Goal: Transaction & Acquisition: Purchase product/service

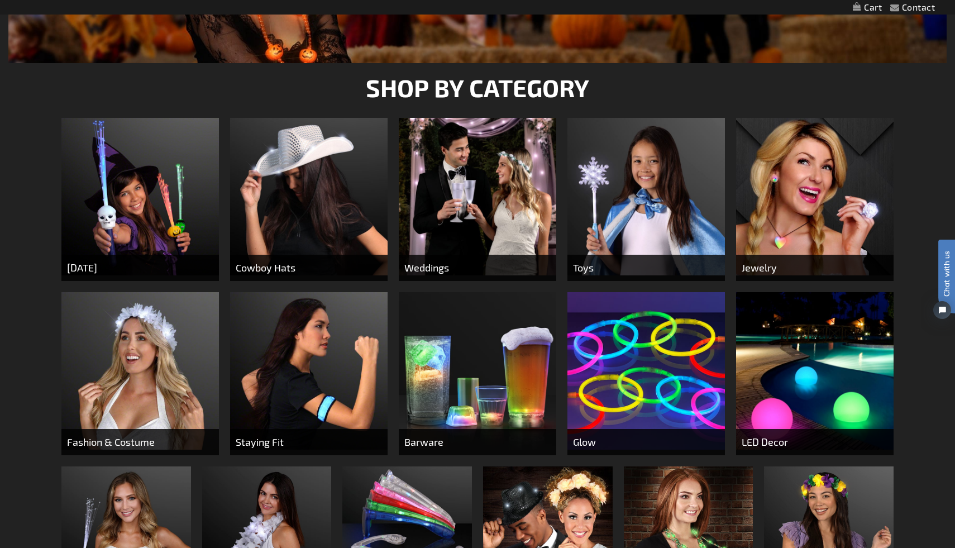
scroll to position [326, 0]
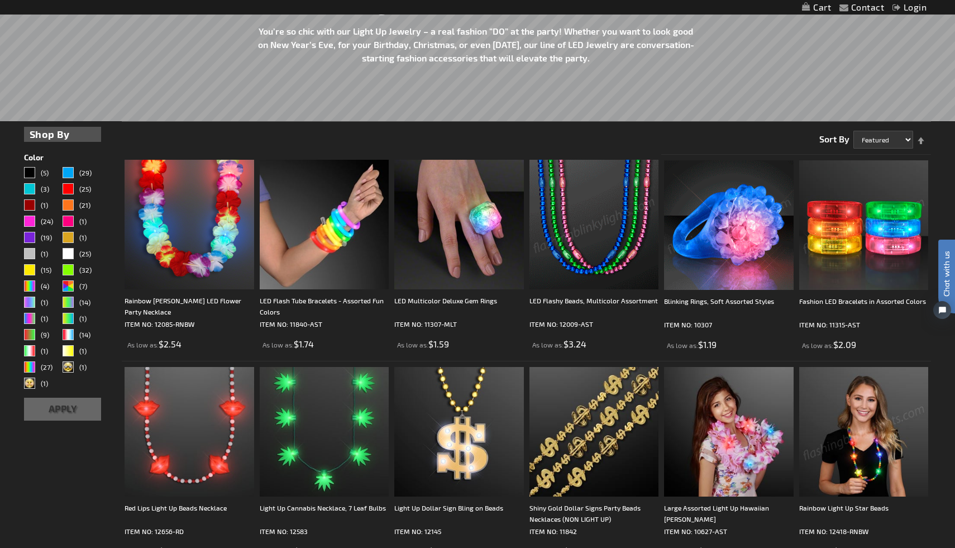
scroll to position [182, 0]
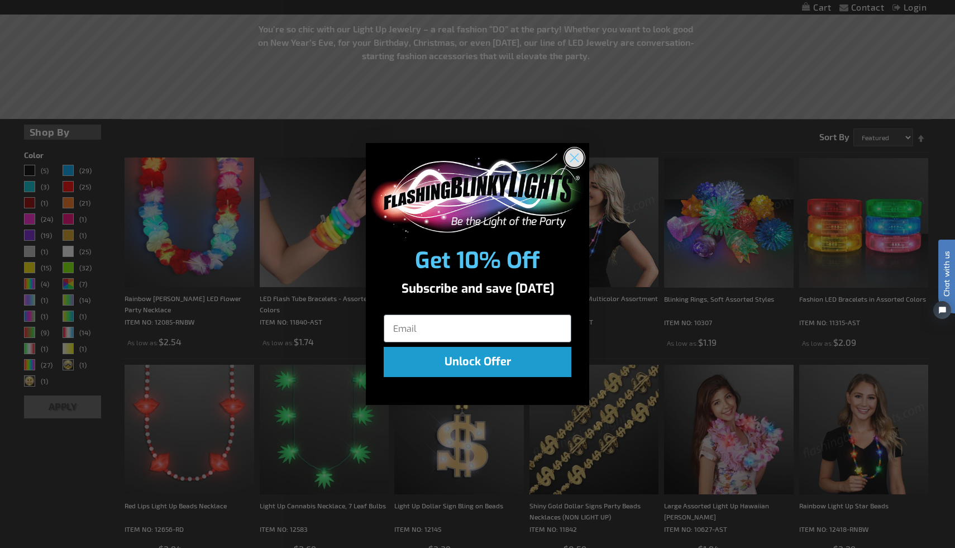
click at [572, 160] on circle "Close dialog" at bounding box center [574, 158] width 18 height 18
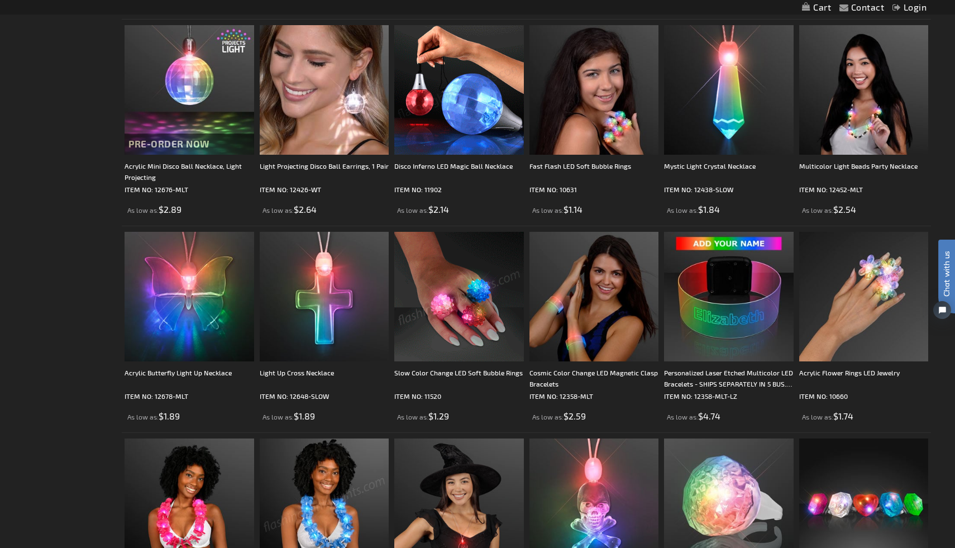
scroll to position [738, 0]
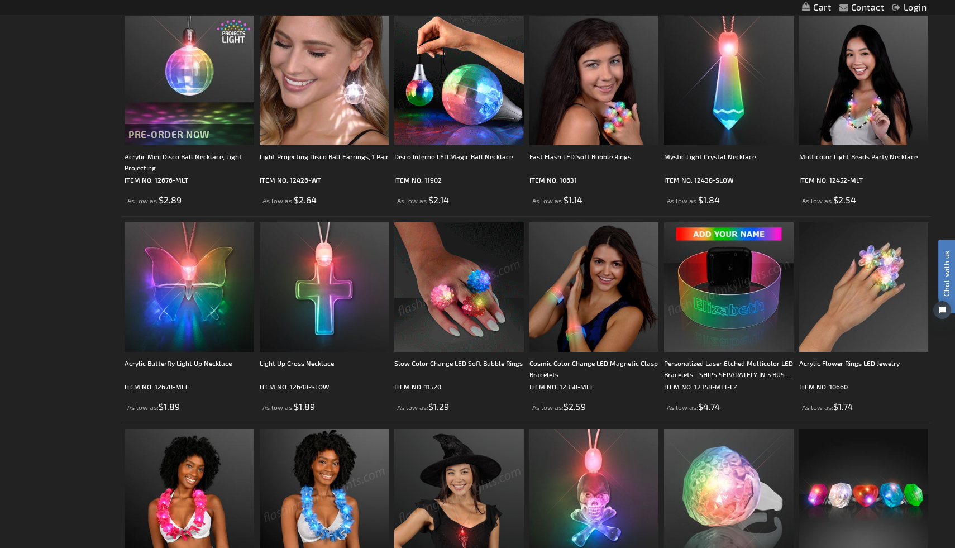
click at [729, 324] on img at bounding box center [729, 287] width 130 height 130
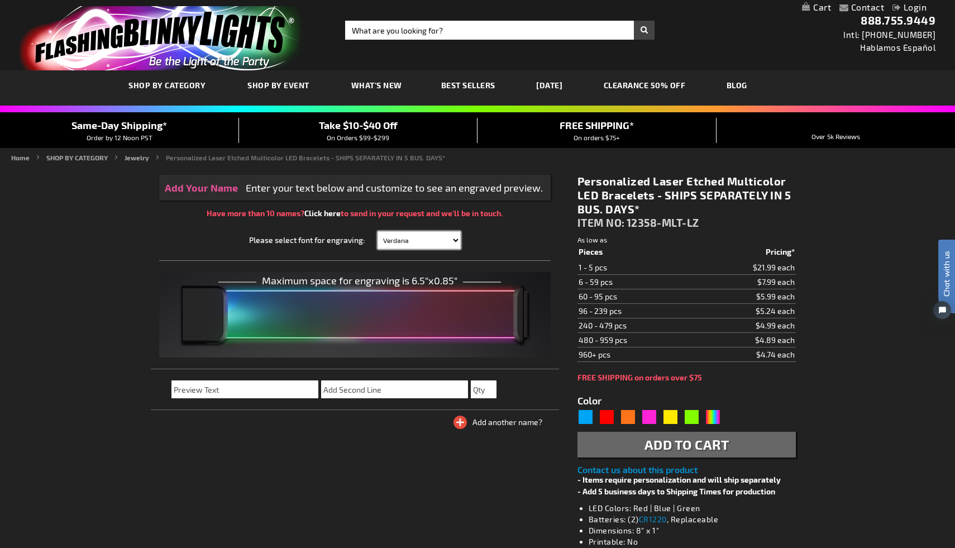
click at [424, 242] on select "Verdana Arial Arial Black Bauhaus 93 Berlin Sans Britannic Bold Cooper Black Co…" at bounding box center [420, 240] width 84 height 18
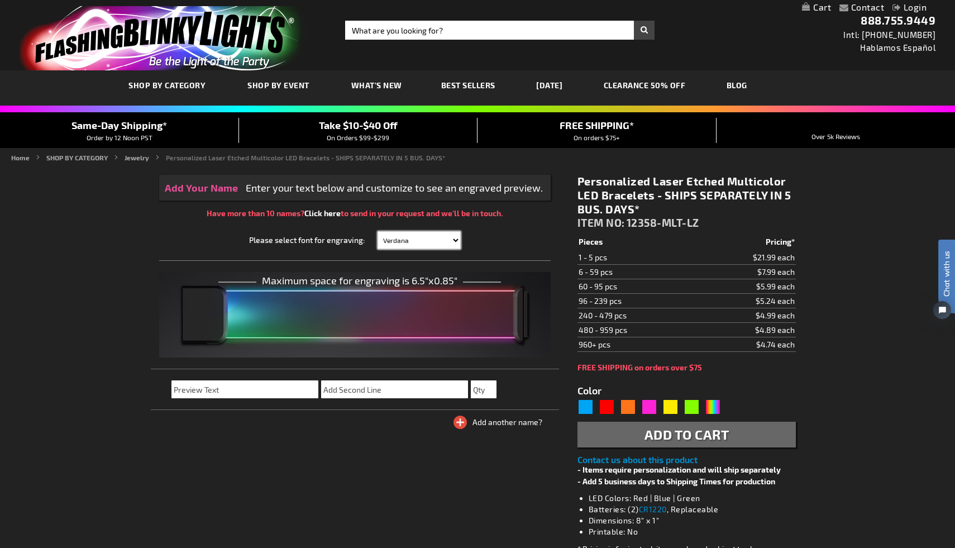
type input "5659"
click at [242, 390] on input "text" at bounding box center [244, 389] width 147 height 18
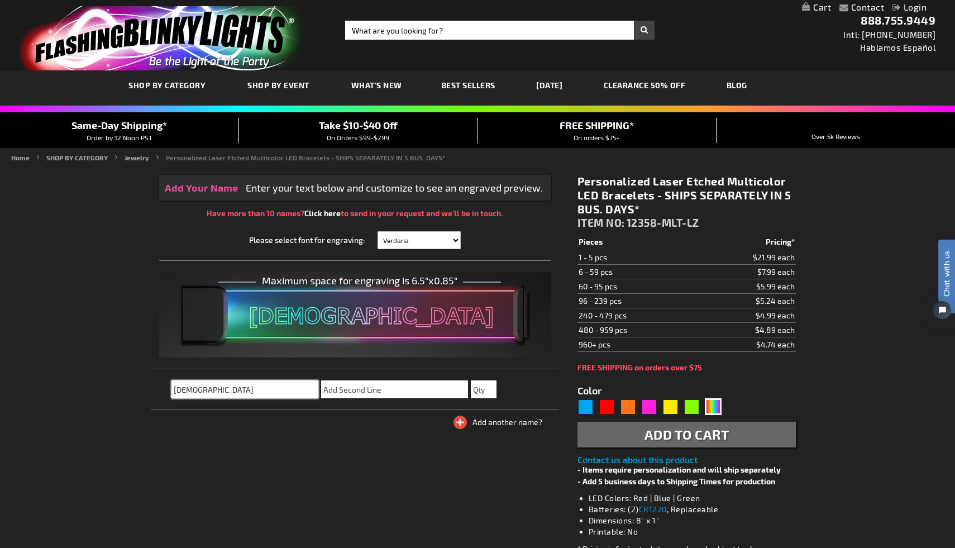
type input "CORVA"
click at [421, 237] on select "Verdana Arial Arial Black Bauhaus 93 Berlin Sans Britannic Bold Cooper Black Co…" at bounding box center [420, 240] width 84 height 18
click at [429, 243] on select "Verdana Arial Arial Black Bauhaus 93 Berlin Sans Britannic Bold Cooper Black Co…" at bounding box center [420, 240] width 84 height 18
click at [442, 233] on select "Verdana Arial Arial Black Bauhaus 93 Berlin Sans Britannic Bold Cooper Black Co…" at bounding box center [420, 240] width 84 height 18
click at [445, 241] on select "Verdana Arial Arial Black Bauhaus 93 Berlin Sans Britannic Bold Cooper Black Co…" at bounding box center [420, 240] width 84 height 18
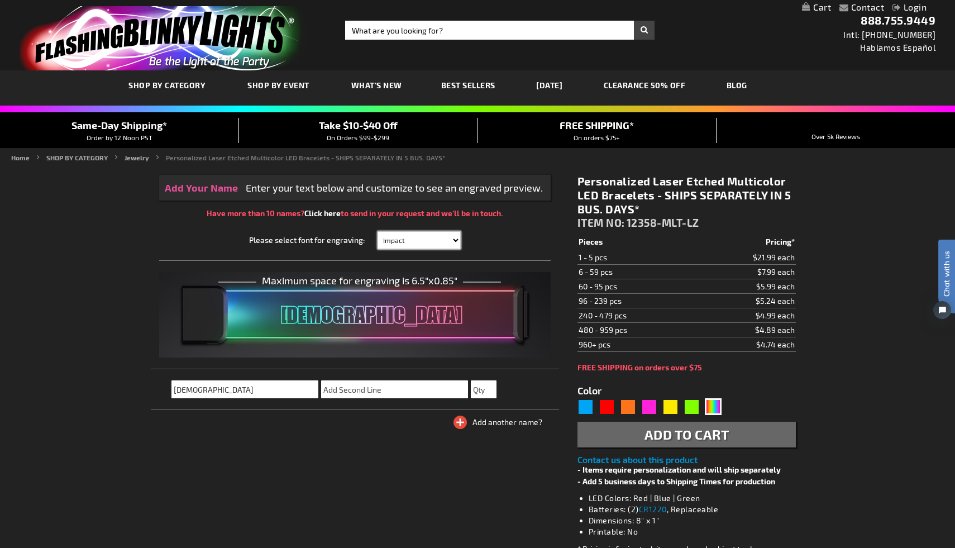
select select "Verdana"
click at [293, 389] on input "CORVA" at bounding box center [244, 389] width 147 height 18
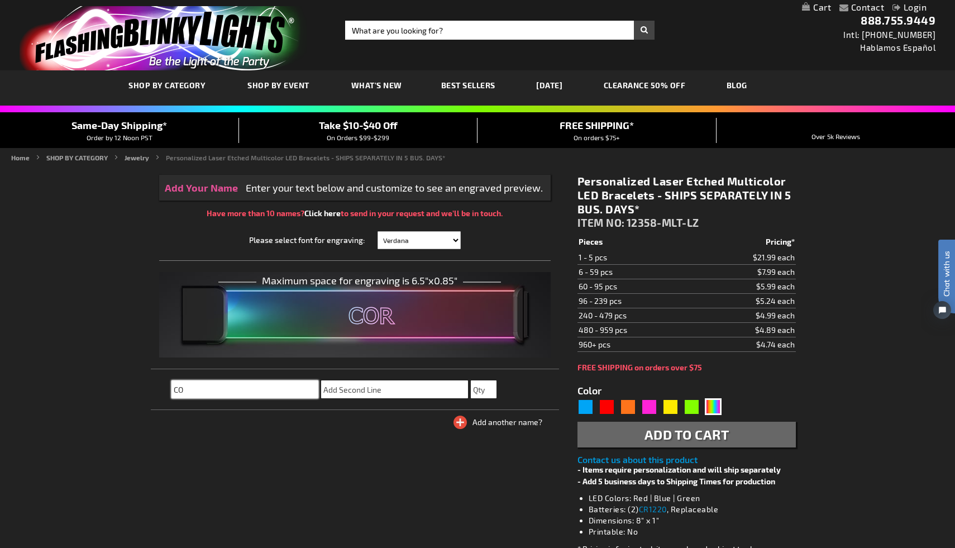
type input "C"
click at [178, 392] on input "corvacon" at bounding box center [244, 389] width 147 height 18
type input "Corvacon"
click at [452, 241] on select "Verdana Arial Arial Black Bauhaus 93 Berlin Sans Britannic Bold Cooper Black Co…" at bounding box center [420, 240] width 84 height 18
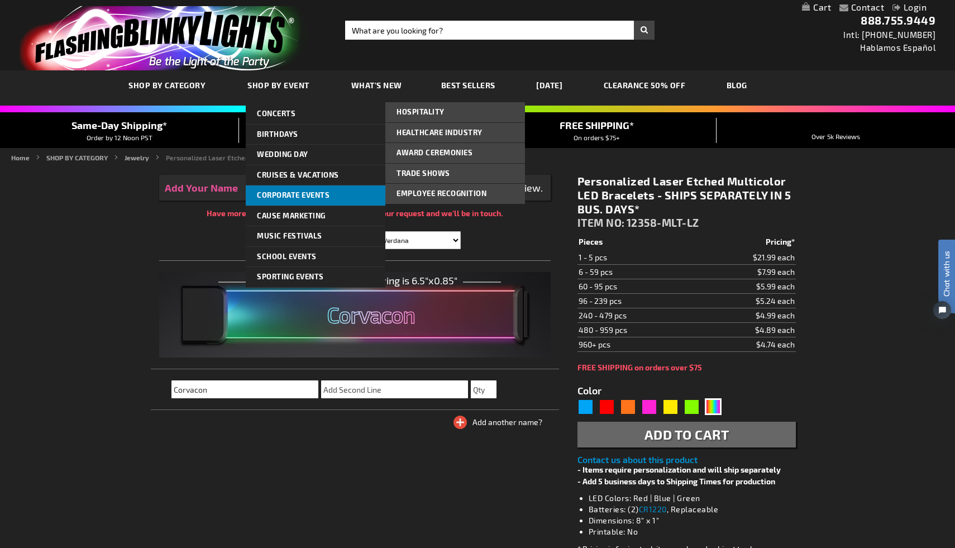
click at [348, 197] on link "Corporate Events" at bounding box center [316, 195] width 140 height 20
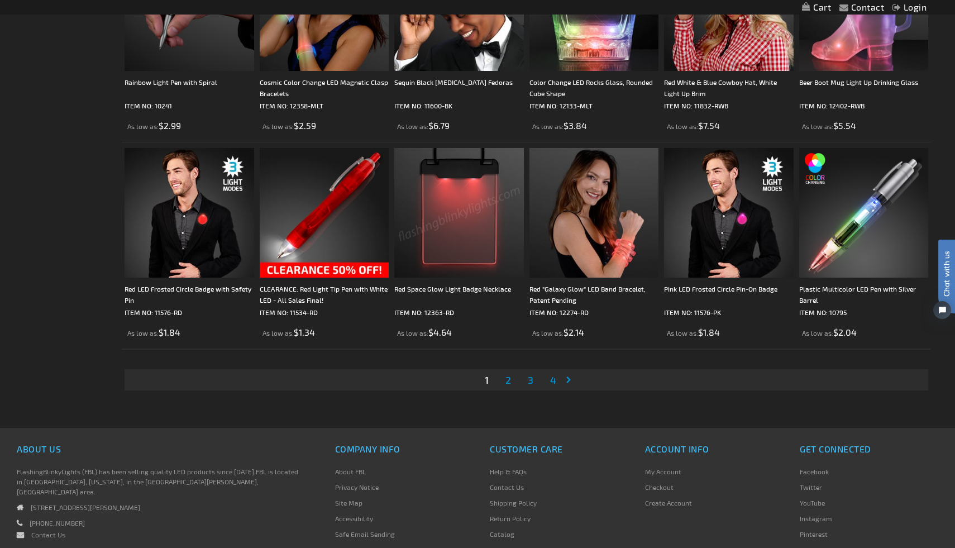
scroll to position [2123, 0]
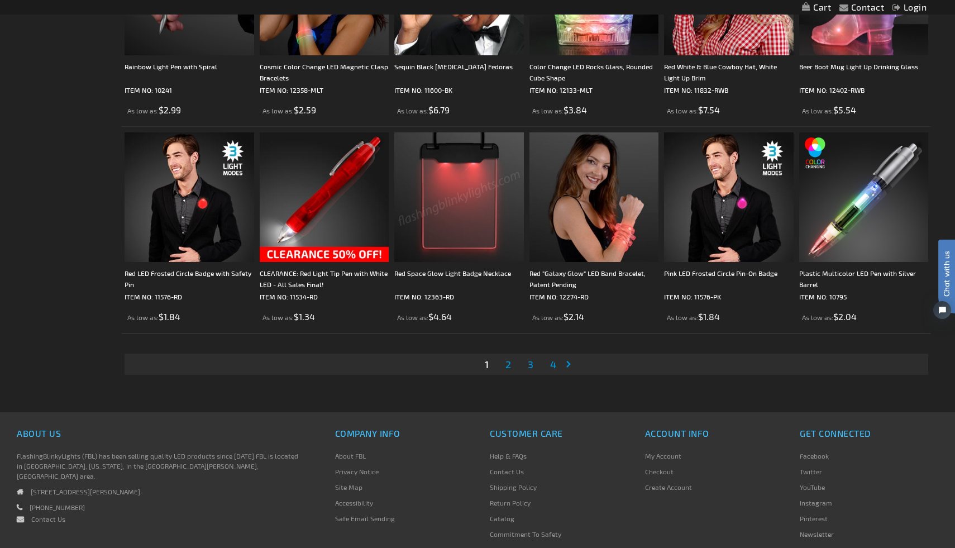
click at [509, 364] on span "2" at bounding box center [508, 364] width 6 height 12
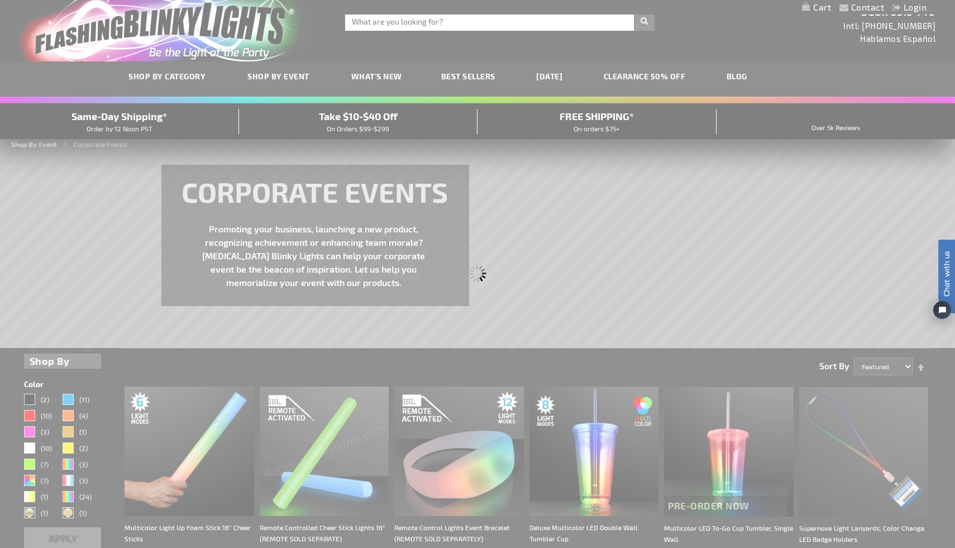
scroll to position [0, 0]
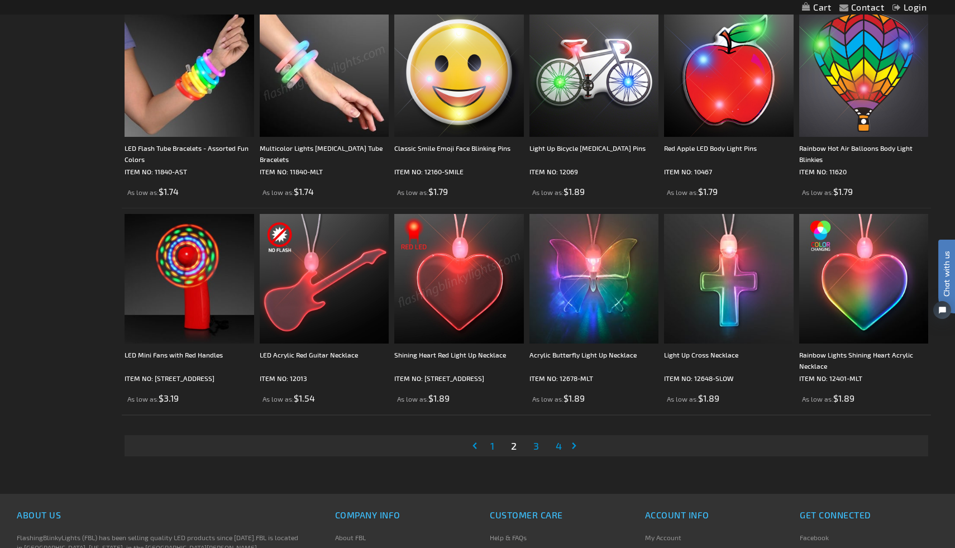
scroll to position [2038, 0]
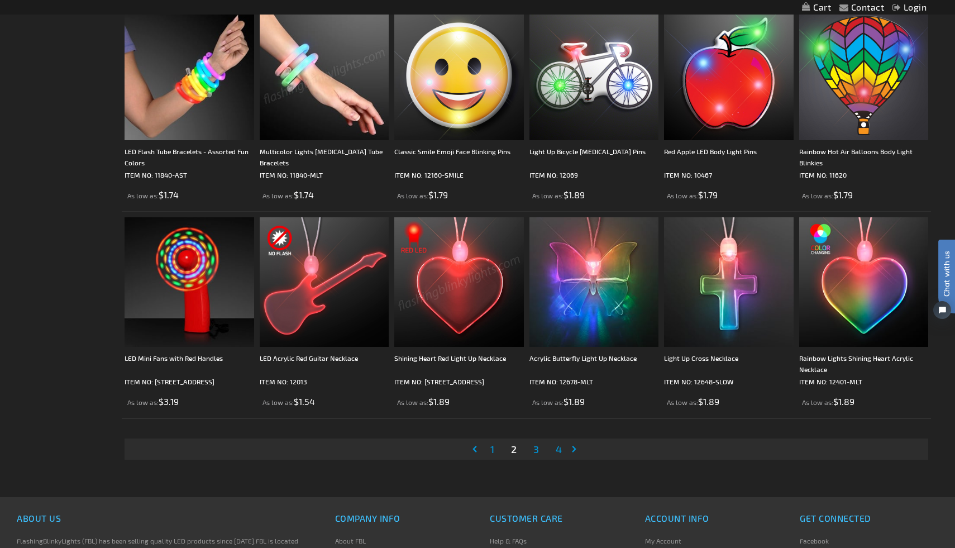
click at [533, 447] on span "3" at bounding box center [536, 449] width 6 height 12
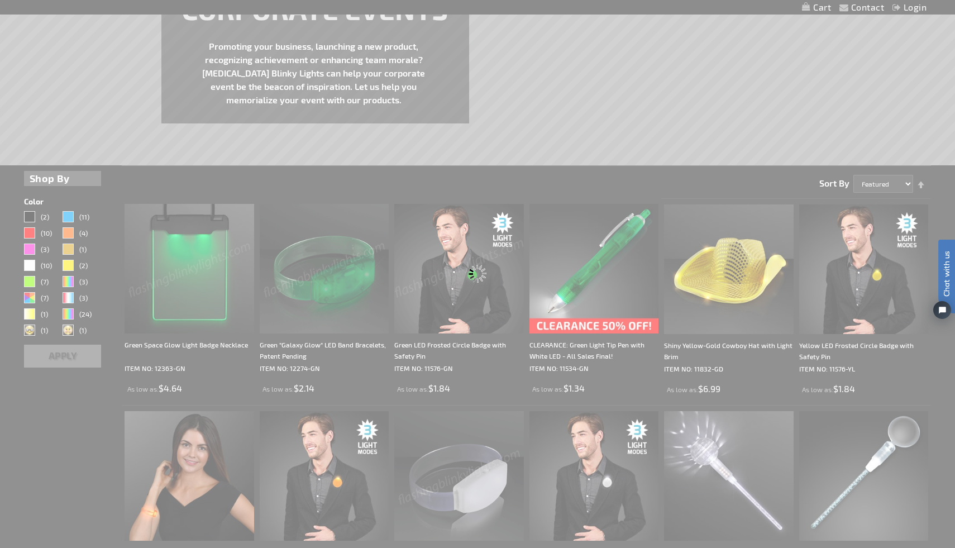
scroll to position [0, 0]
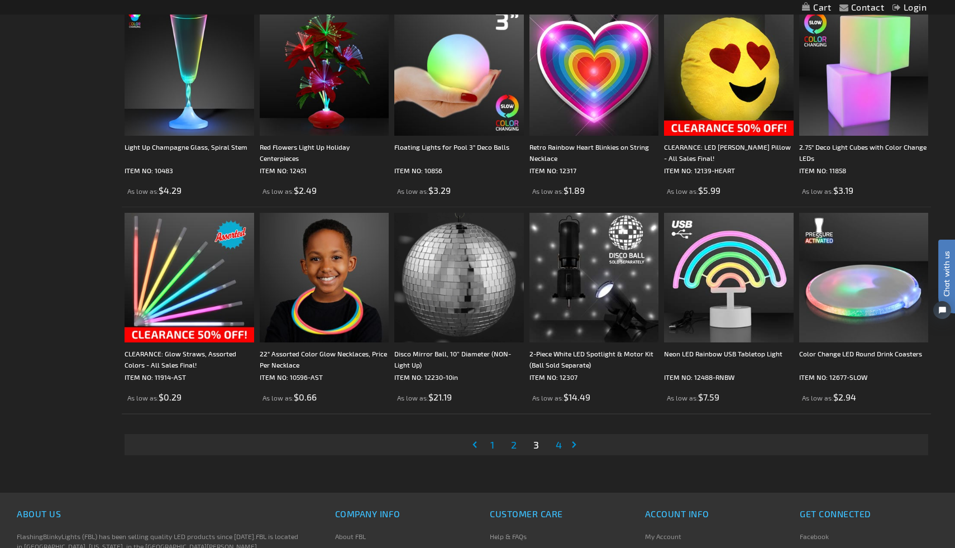
scroll to position [2047, 0]
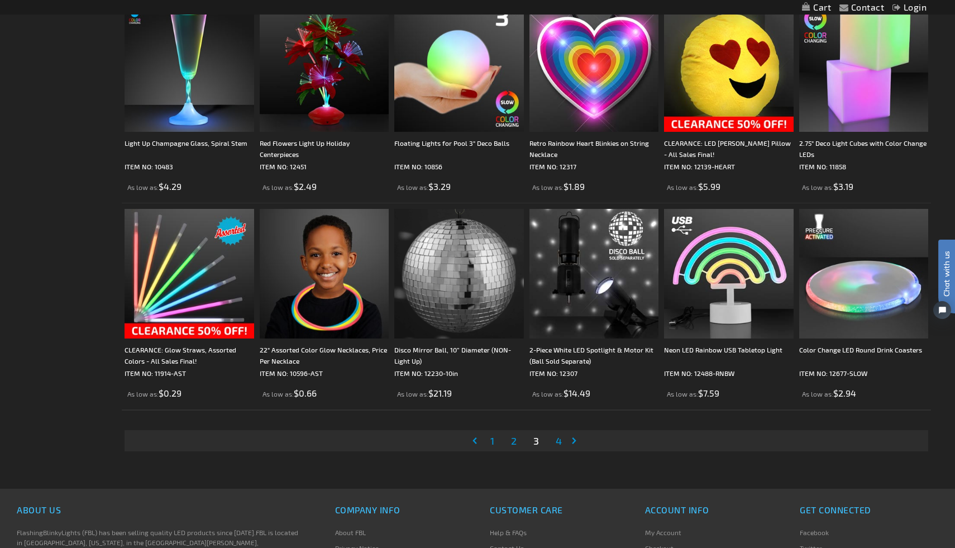
click at [556, 441] on span "4" at bounding box center [559, 440] width 6 height 12
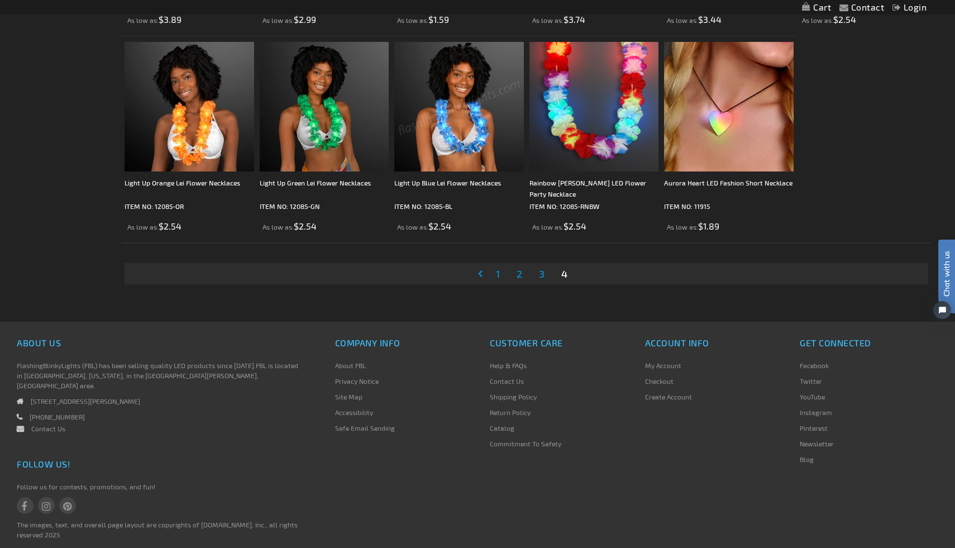
scroll to position [767, 0]
click at [496, 276] on span "1" at bounding box center [498, 274] width 4 height 12
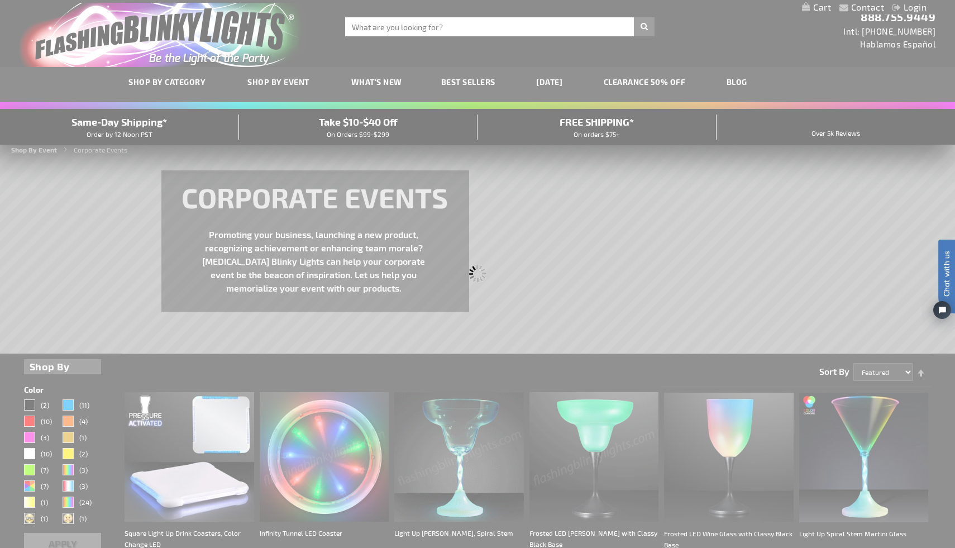
scroll to position [0, 0]
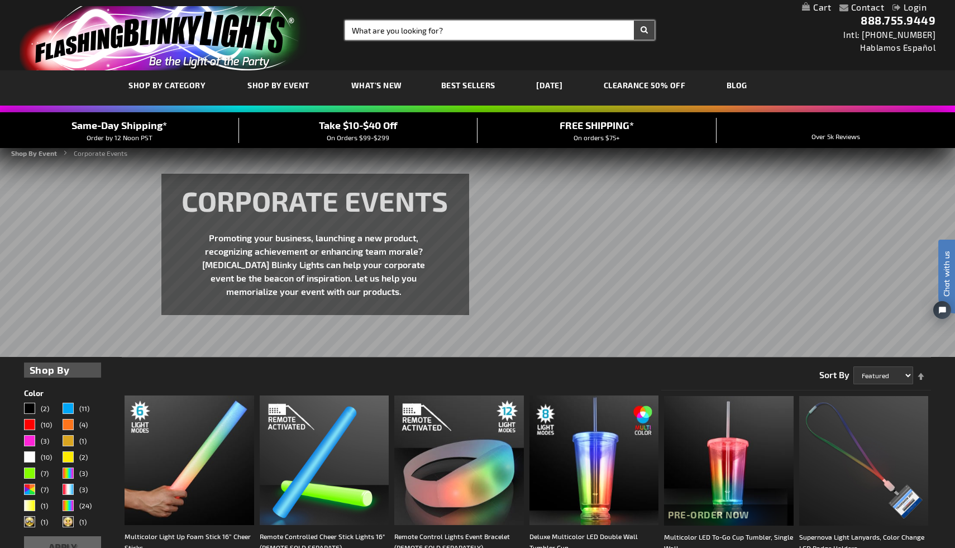
click at [441, 28] on input "Search" at bounding box center [499, 30] width 309 height 19
type input "landyard"
click at [634, 21] on button "Search" at bounding box center [644, 30] width 21 height 19
click at [367, 31] on input "landyard" at bounding box center [499, 30] width 309 height 19
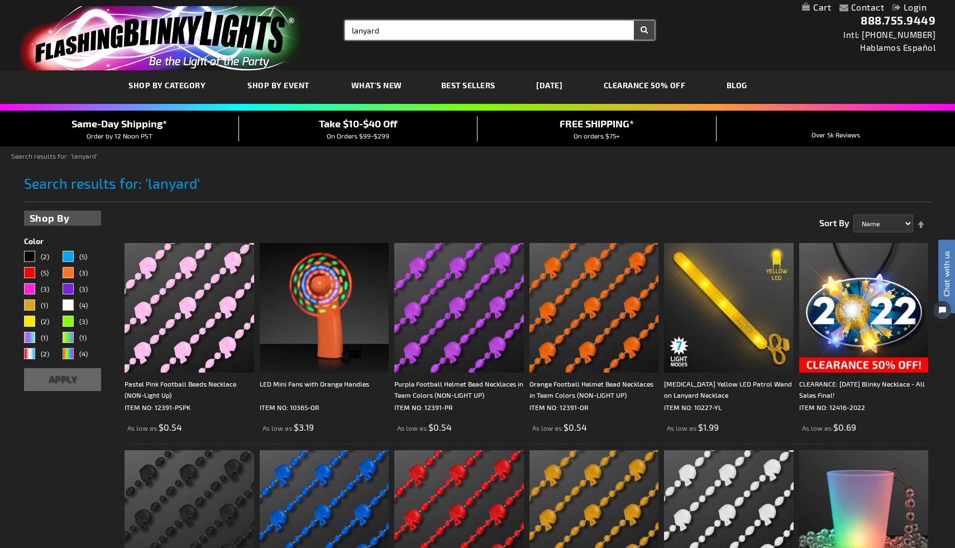
type input "lanyard"
click at [386, 32] on input "lanyard" at bounding box center [499, 30] width 309 height 19
click at [641, 29] on button "Search" at bounding box center [644, 30] width 21 height 19
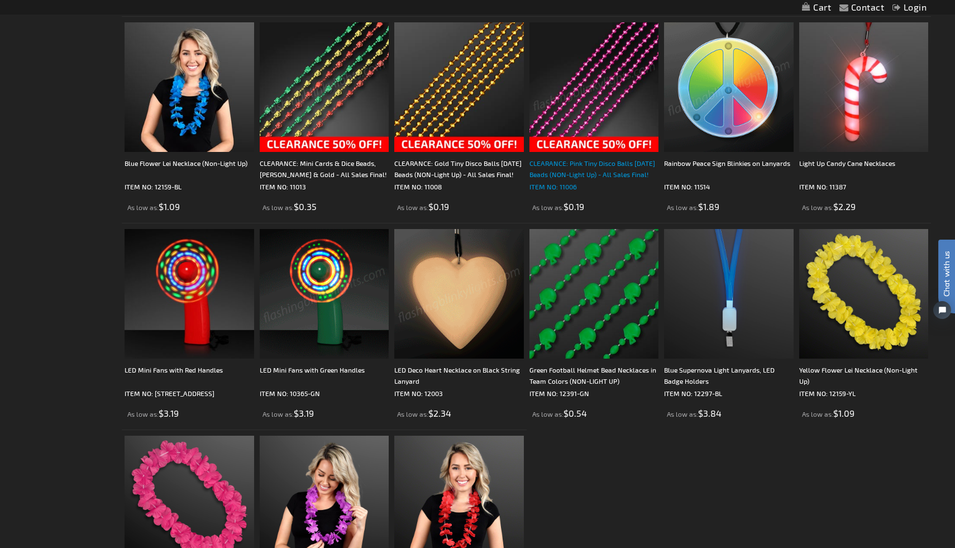
scroll to position [1667, 0]
